Goal: Task Accomplishment & Management: Use online tool/utility

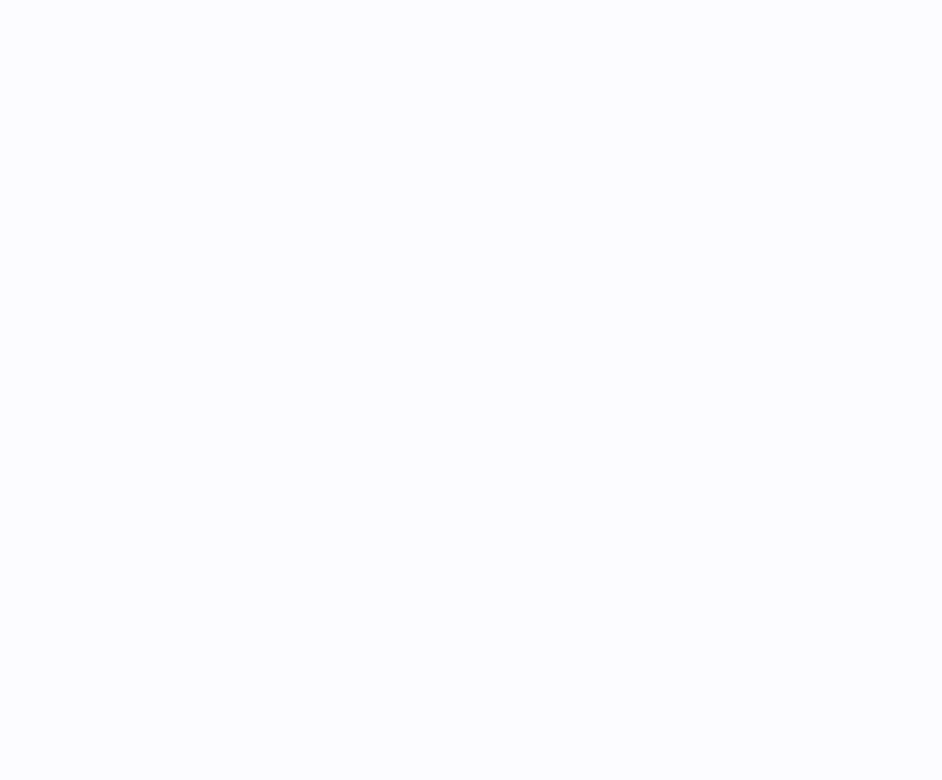
drag, startPoint x: 0, startPoint y: 0, endPoint x: 780, endPoint y: 293, distance: 833.5
click at [832, 257] on div at bounding box center [563, 390] width 760 height 780
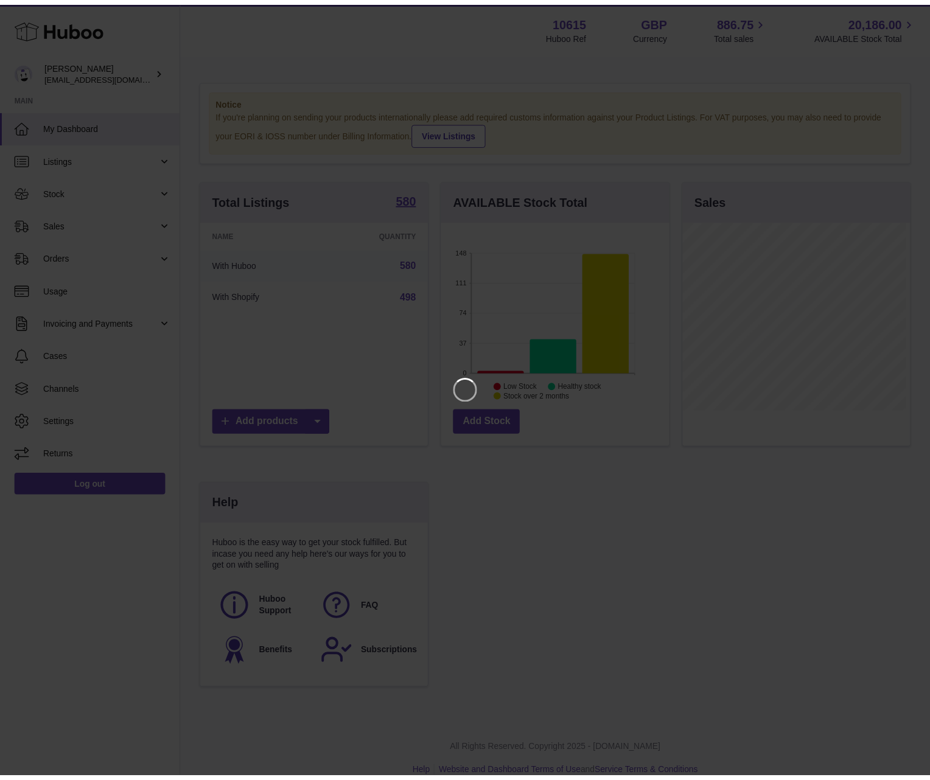
scroll to position [190, 230]
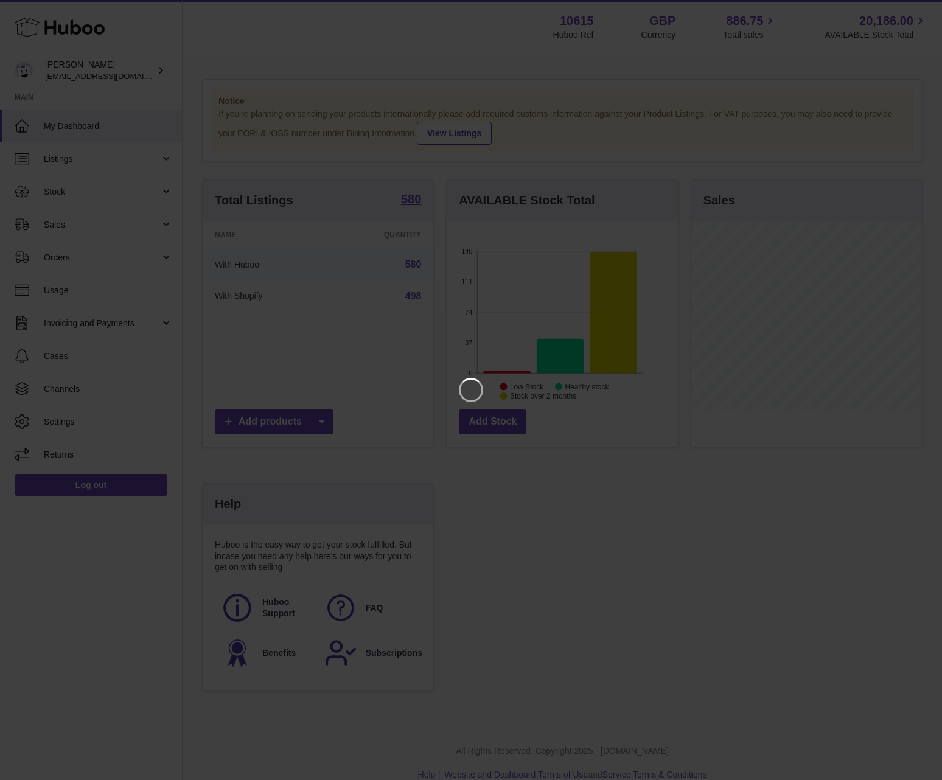
click at [631, 507] on iframe at bounding box center [471, 390] width 894 height 732
click at [916, 16] on icon "Close" at bounding box center [910, 11] width 15 height 15
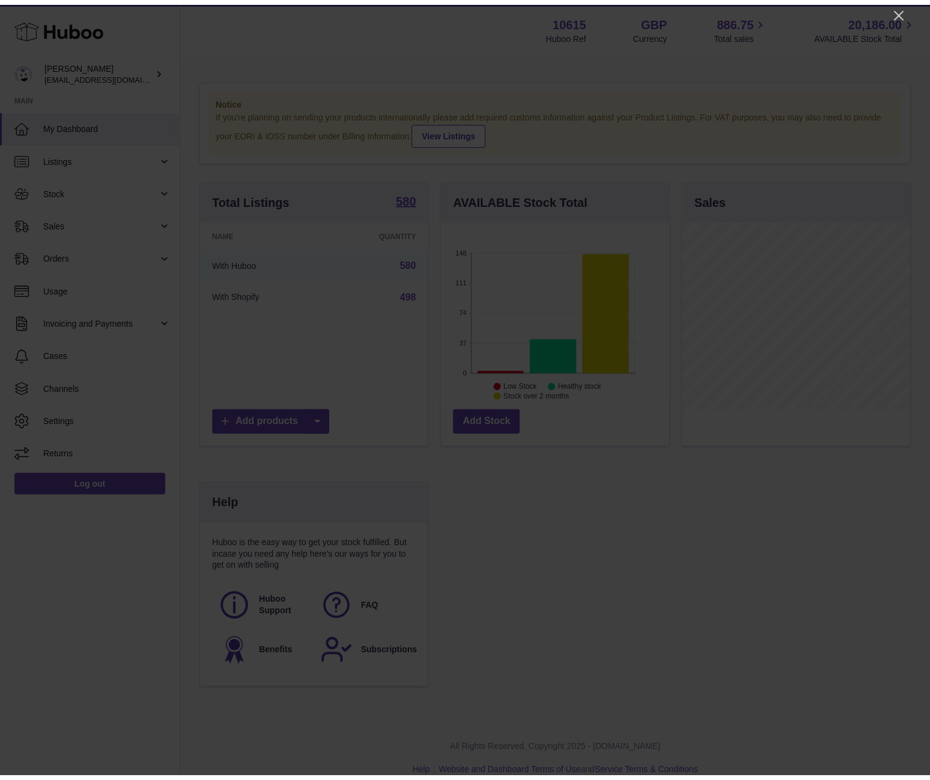
scroll to position [608562, 608525]
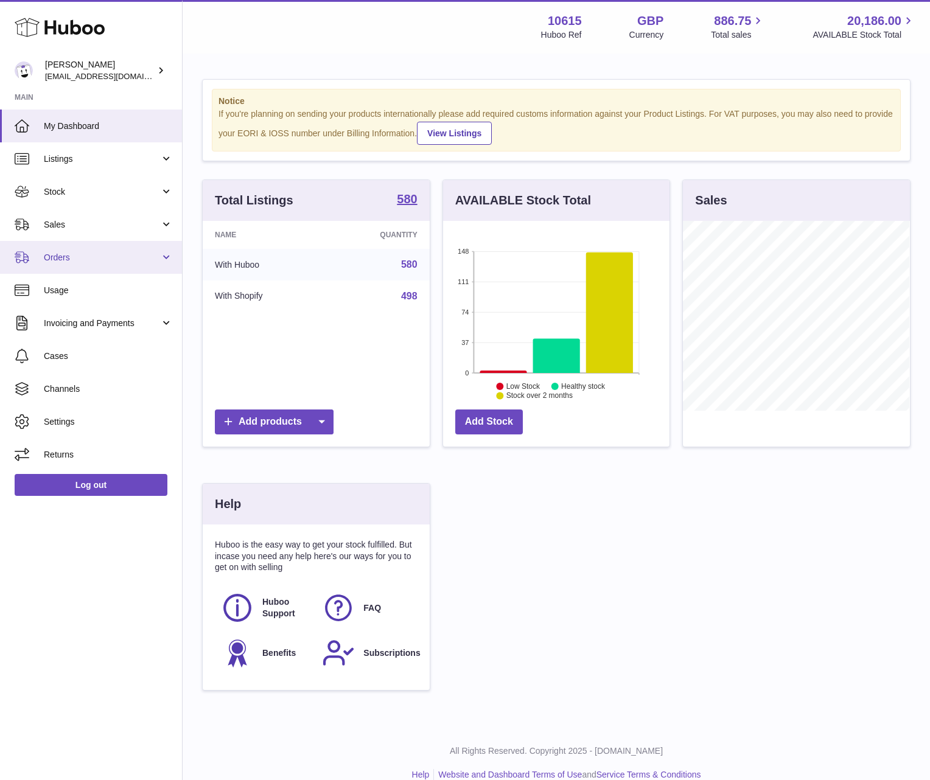
click at [169, 253] on link "Orders" at bounding box center [91, 257] width 182 height 33
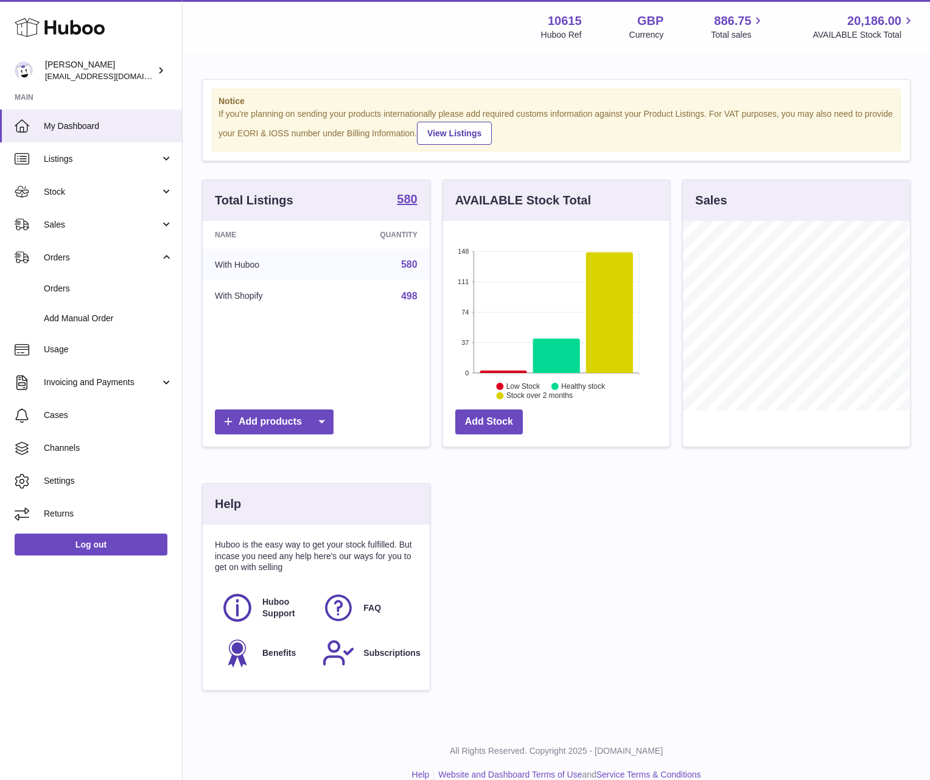
click at [813, 539] on div "Total Listings 580 Name Quantity With Huboo 580 With Shopify 498 Add products A…" at bounding box center [556, 442] width 721 height 524
click at [77, 319] on span "Add Manual Order" at bounding box center [108, 319] width 129 height 12
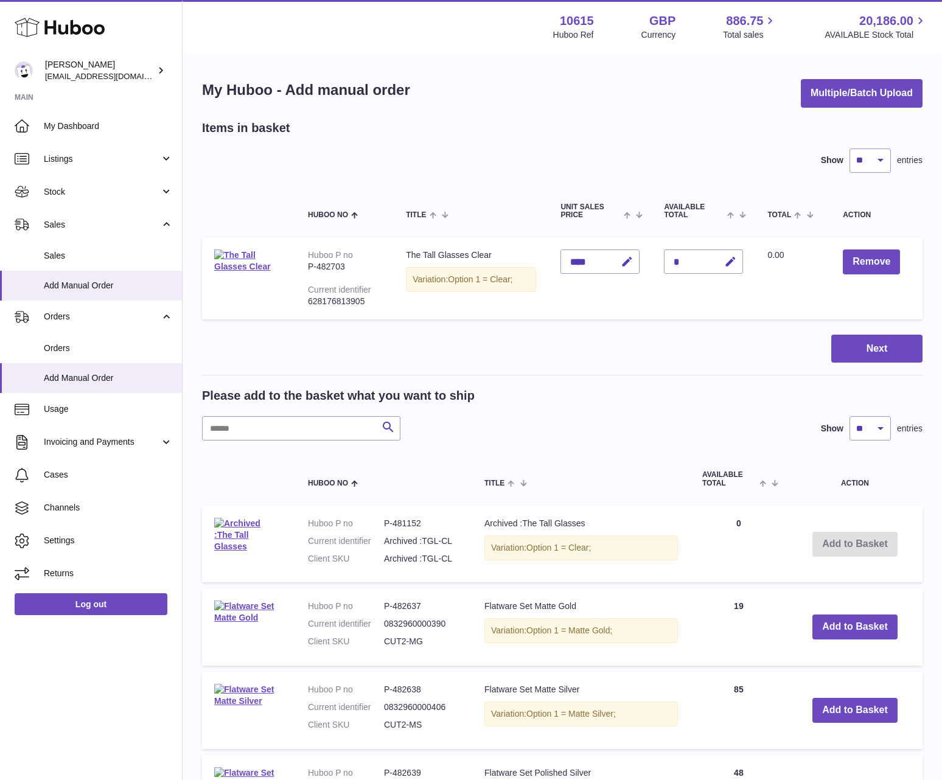
drag, startPoint x: 587, startPoint y: 86, endPoint x: 424, endPoint y: 83, distance: 163.2
click at [424, 83] on div "My Huboo - Add manual order Multiple/Batch Upload" at bounding box center [562, 93] width 721 height 29
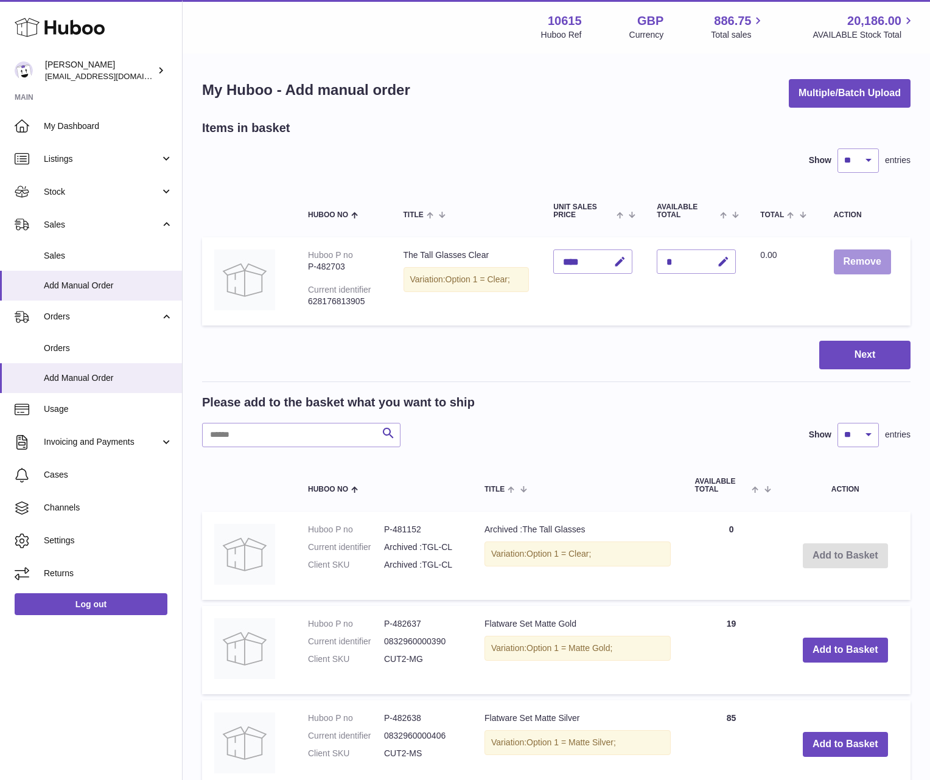
click at [860, 261] on button "Remove" at bounding box center [862, 262] width 57 height 25
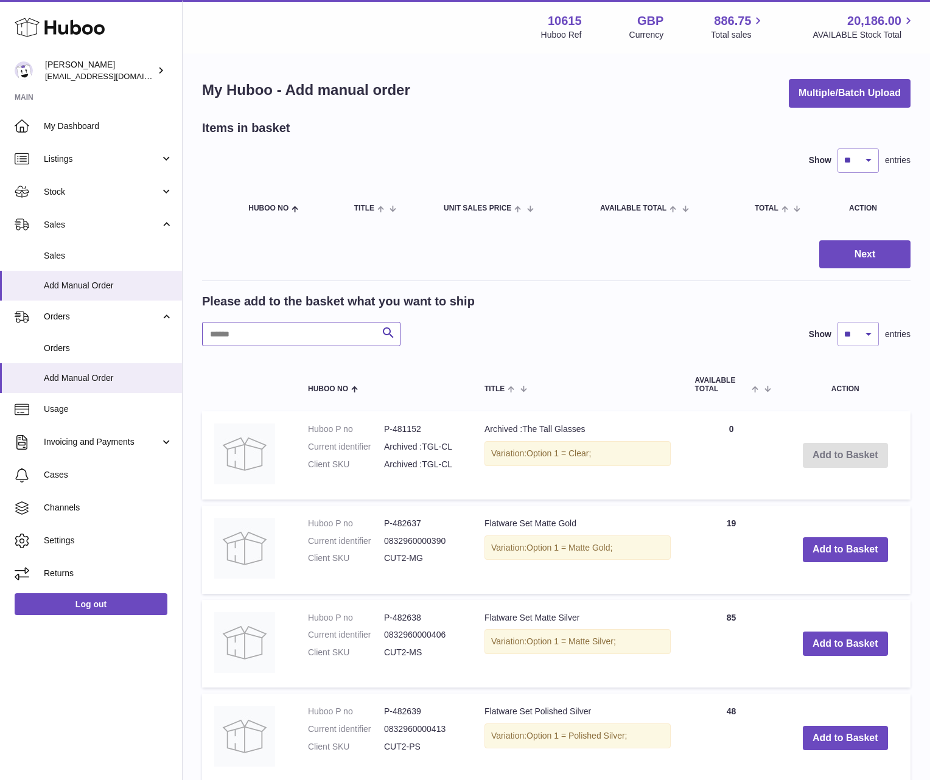
click at [295, 338] on input "text" at bounding box center [301, 334] width 198 height 24
paste input "******"
type input "******"
